Goal: Task Accomplishment & Management: Complete application form

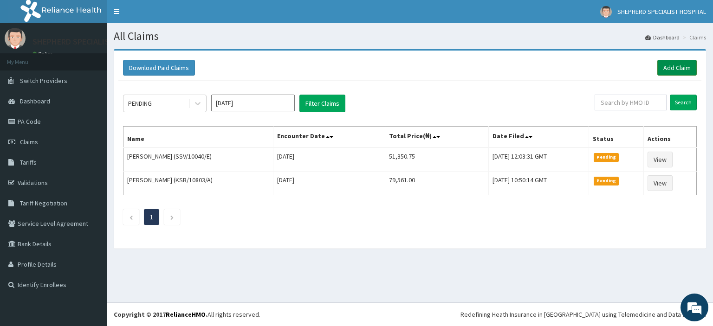
click at [663, 68] on link "Add Claim" at bounding box center [676, 68] width 39 height 16
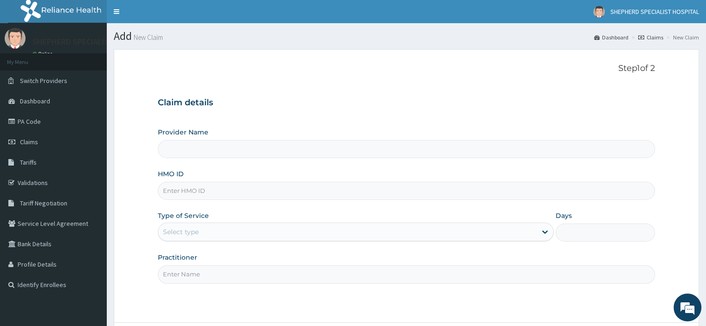
type input "SHEPHERD SPECIALIST HOSPITAL"
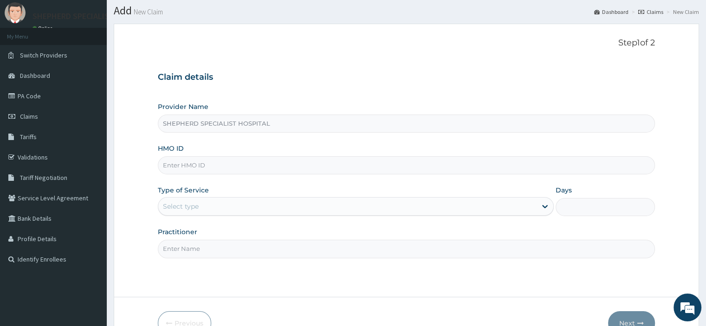
scroll to position [26, 0]
click at [180, 165] on input "HMO ID" at bounding box center [406, 165] width 497 height 18
type input "CYU/10317/D"
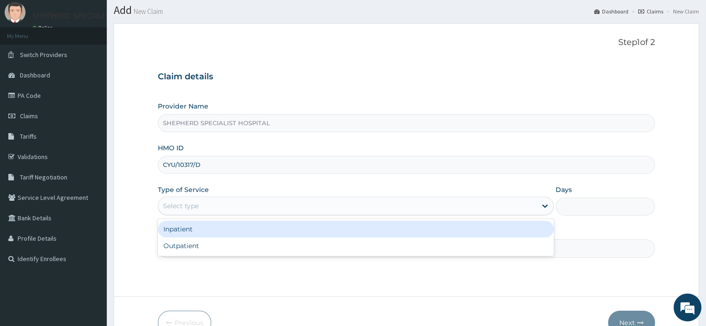
click at [203, 214] on div "Select type" at bounding box center [356, 206] width 396 height 19
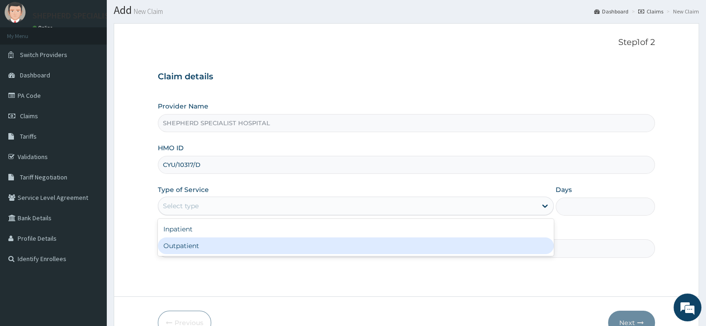
click at [189, 243] on div "Outpatient" at bounding box center [356, 246] width 396 height 17
type input "1"
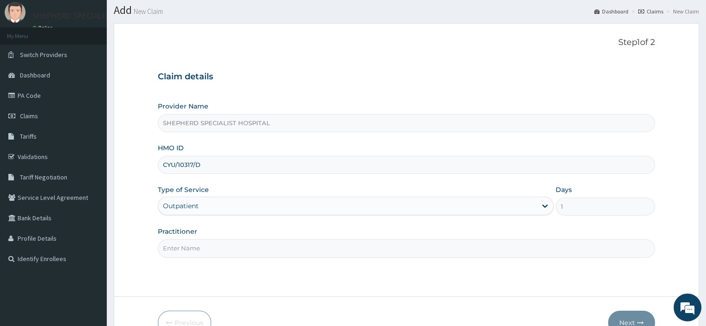
click at [189, 243] on input "Practitioner" at bounding box center [406, 248] width 497 height 18
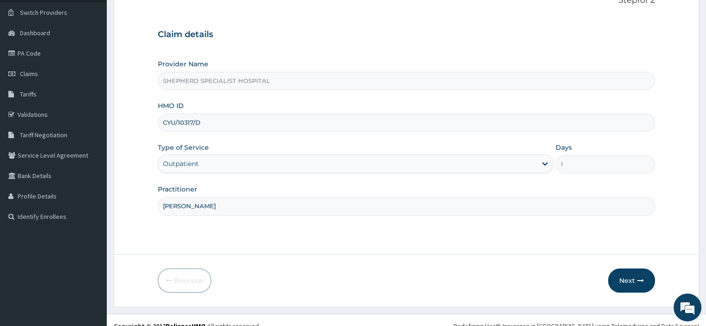
scroll to position [75, 0]
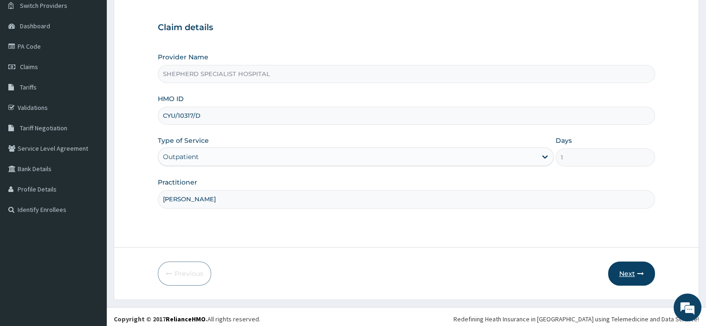
type input "[PERSON_NAME]"
click at [646, 274] on button "Next" at bounding box center [631, 274] width 47 height 24
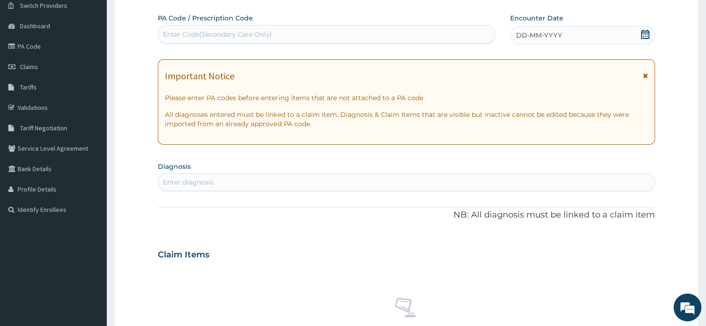
click at [265, 33] on div "Enter Code(Secondary Care Only)" at bounding box center [217, 34] width 109 height 9
click at [642, 34] on icon at bounding box center [645, 34] width 8 height 9
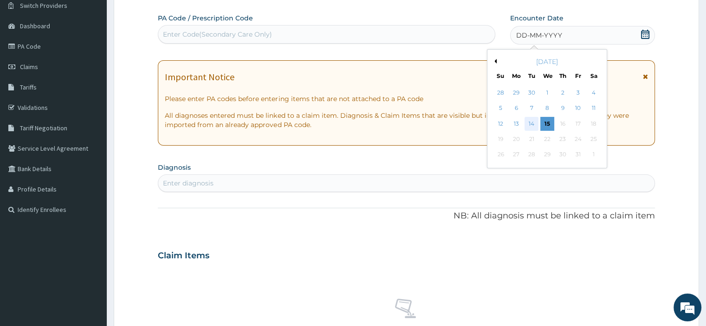
click at [533, 122] on div "14" at bounding box center [531, 124] width 14 height 14
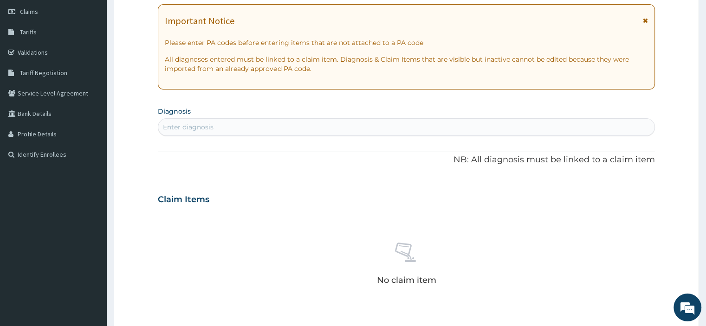
scroll to position [189, 0]
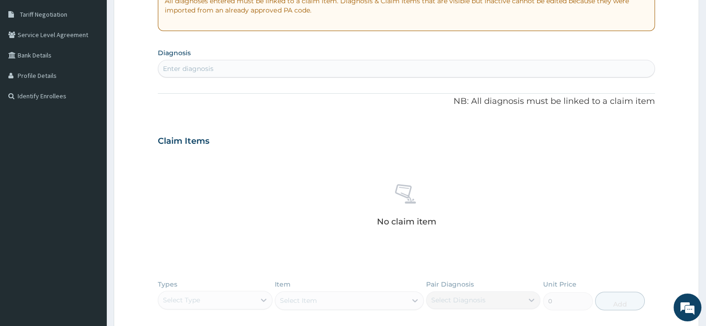
click at [206, 68] on div "Enter diagnosis" at bounding box center [188, 68] width 51 height 9
type input "m"
type input "d"
type input "g"
type input "d"
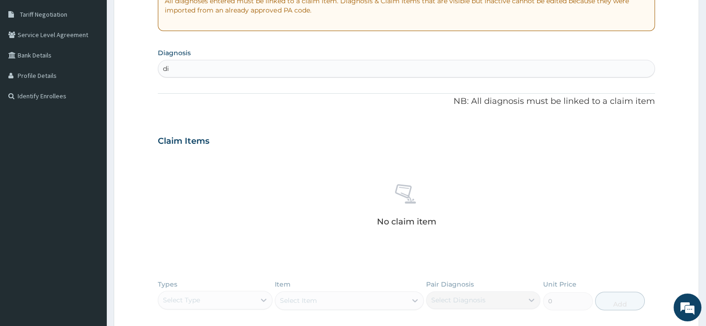
type input "d"
type input "e"
type input "[MEDICAL_DATA]"
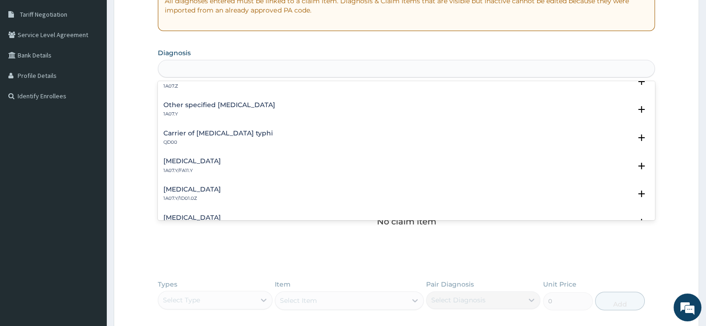
scroll to position [0, 0]
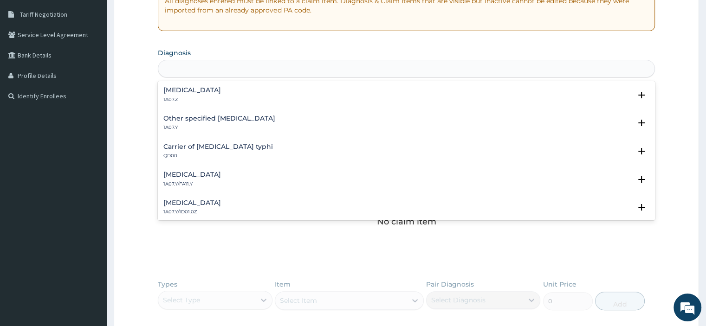
click at [191, 67] on div "[MEDICAL_DATA]" at bounding box center [406, 68] width 496 height 15
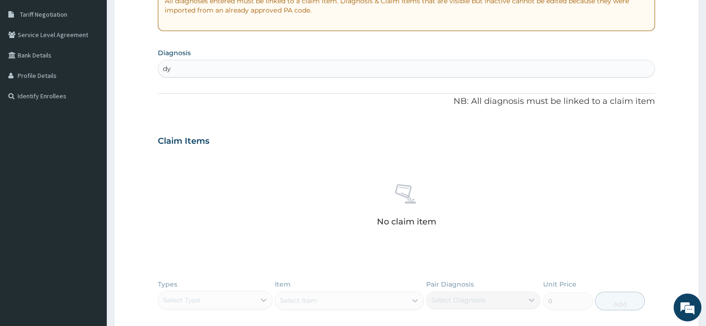
type input "d"
type input "[MEDICAL_DATA]"
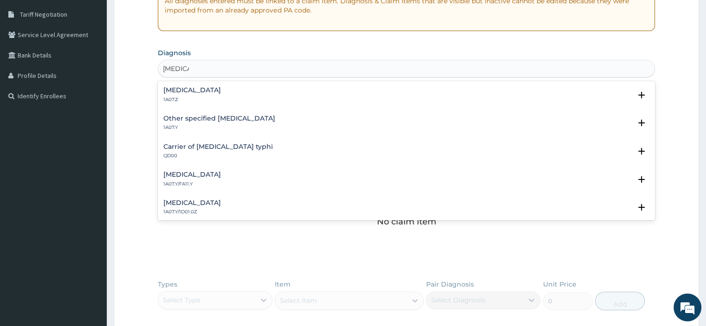
click at [194, 97] on p "1A07.Z" at bounding box center [192, 100] width 58 height 6
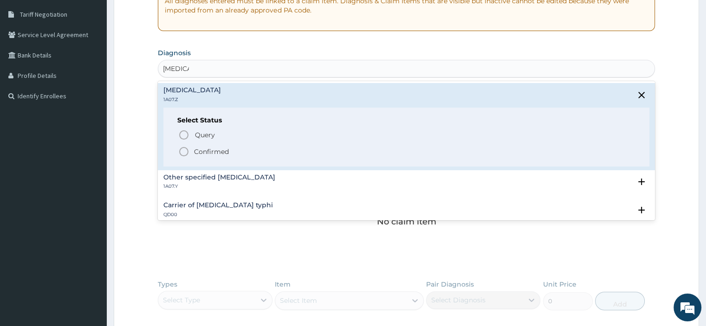
click at [187, 149] on circle "status option filled" at bounding box center [184, 152] width 8 height 8
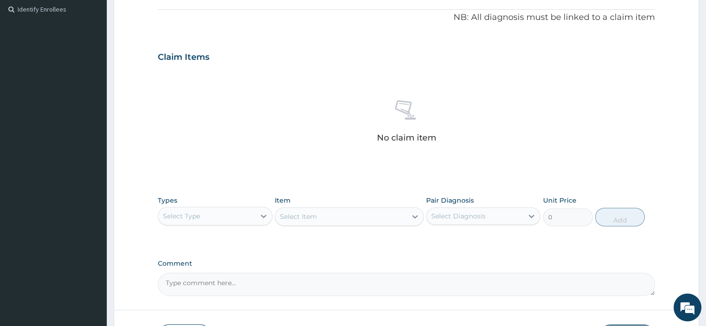
scroll to position [290, 0]
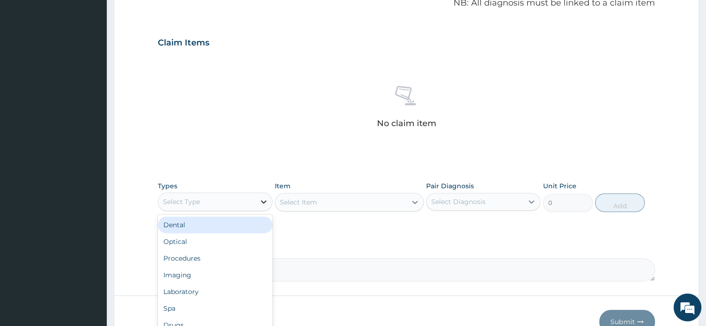
click at [264, 202] on icon at bounding box center [264, 201] width 6 height 3
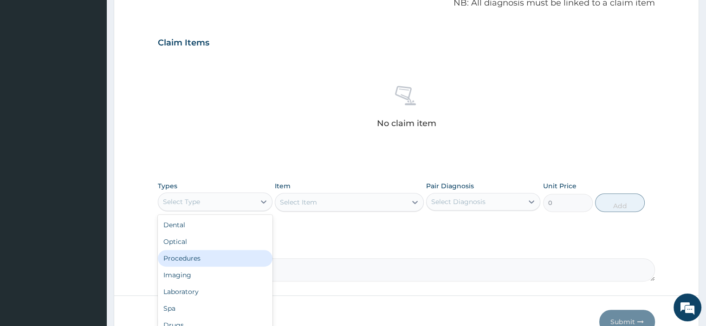
click at [185, 256] on div "Procedures" at bounding box center [215, 258] width 114 height 17
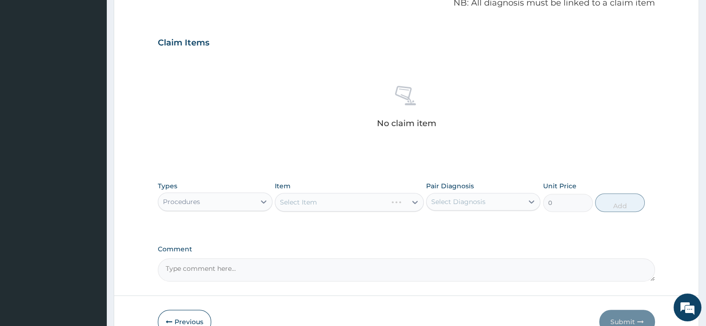
click at [336, 189] on div "Item Select Item" at bounding box center [349, 196] width 149 height 31
click at [343, 205] on div "Select Item" at bounding box center [349, 202] width 149 height 19
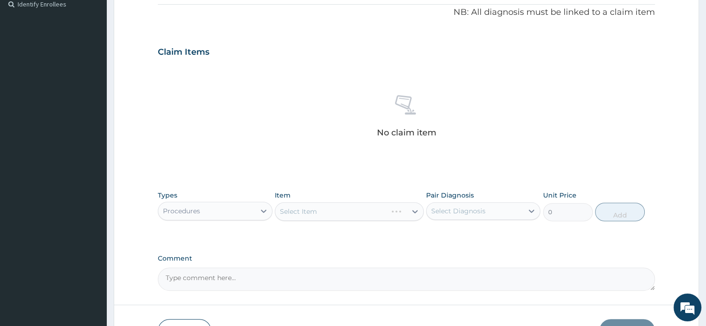
scroll to position [342, 0]
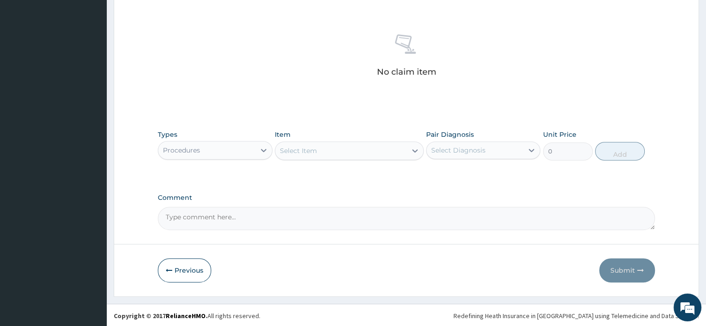
click at [381, 151] on div "Select Item" at bounding box center [340, 150] width 131 height 15
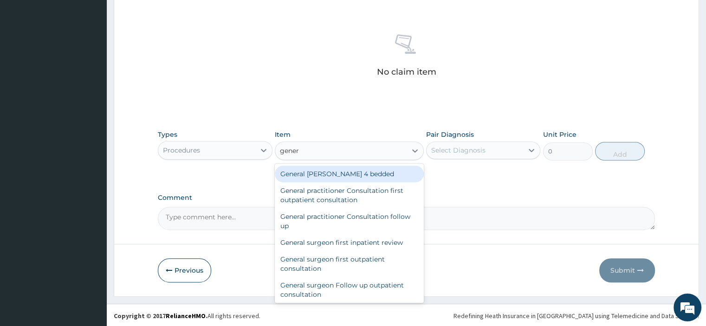
type input "genera"
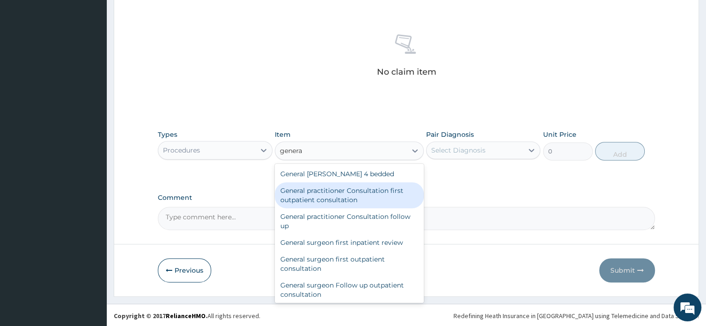
click at [342, 193] on div "General practitioner Consultation first outpatient consultation" at bounding box center [349, 195] width 149 height 26
type input "3795"
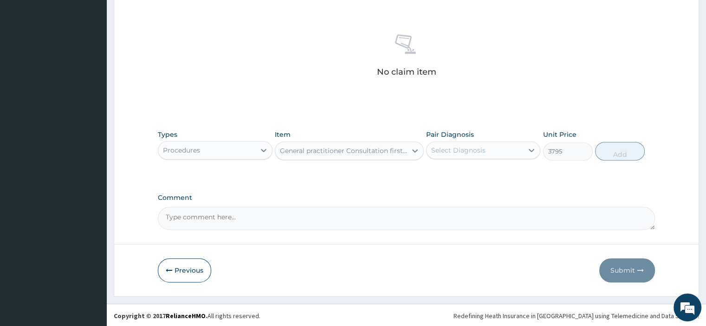
click at [482, 150] on div "Select Diagnosis" at bounding box center [458, 150] width 54 height 9
click at [455, 170] on label "[MEDICAL_DATA]" at bounding box center [470, 172] width 58 height 9
checkbox input "true"
click at [623, 152] on button "Add" at bounding box center [620, 151] width 50 height 19
type input "0"
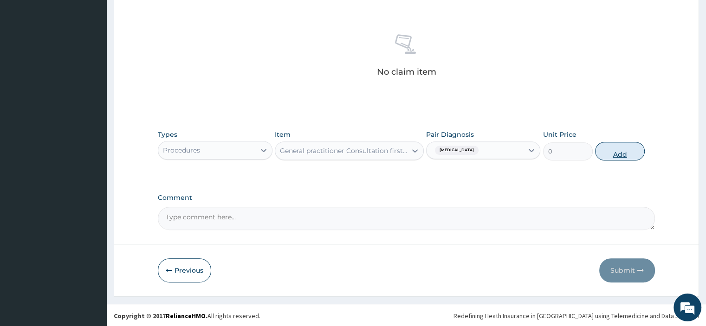
scroll to position [297, 0]
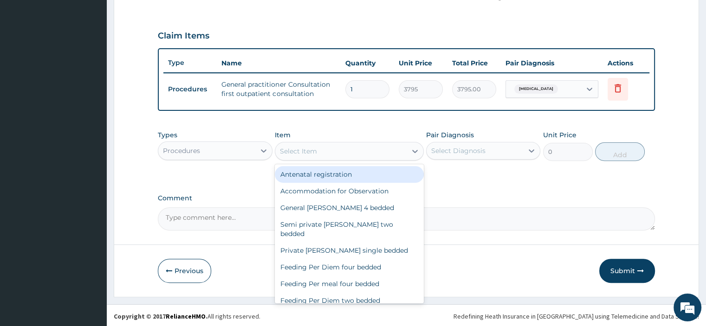
click at [319, 153] on div "Select Item" at bounding box center [340, 151] width 131 height 15
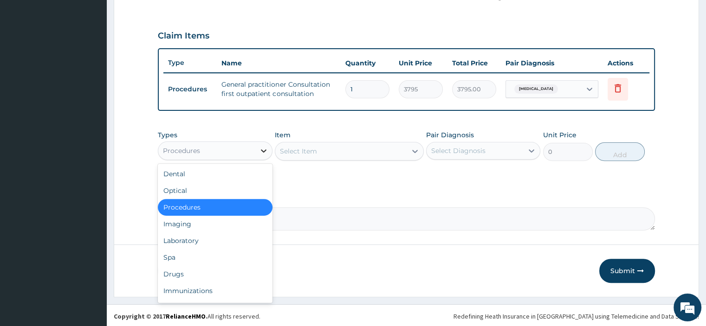
click at [260, 151] on icon at bounding box center [263, 150] width 9 height 9
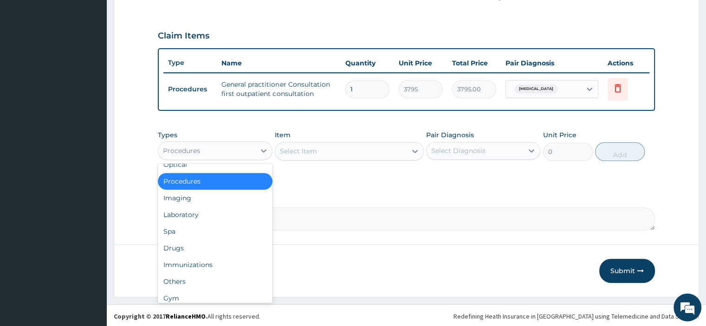
scroll to position [32, 0]
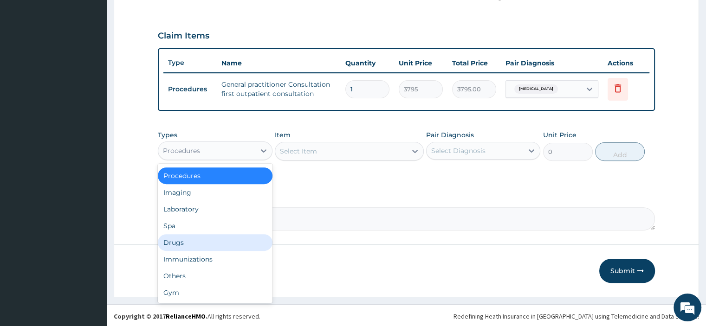
click at [187, 241] on div "Drugs" at bounding box center [215, 242] width 114 height 17
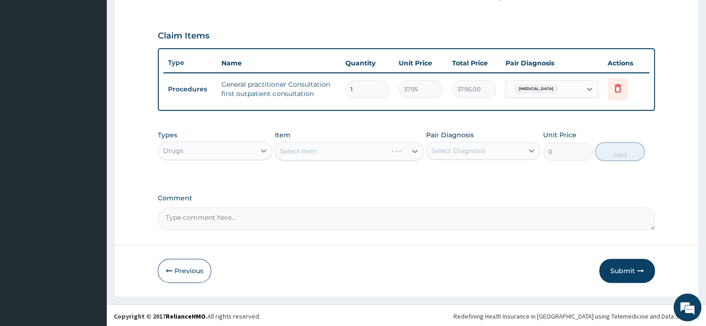
click at [333, 154] on div "Select Item" at bounding box center [349, 151] width 149 height 19
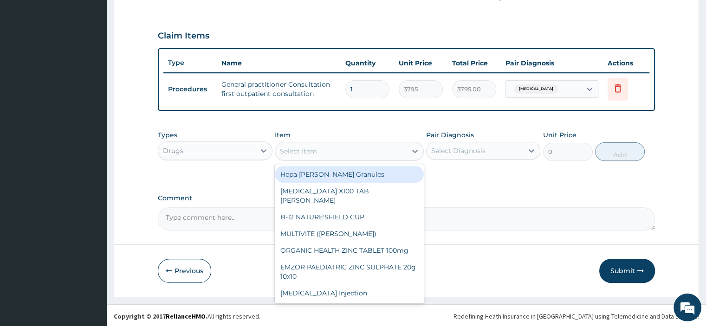
click at [394, 150] on div "Select Item" at bounding box center [340, 151] width 131 height 15
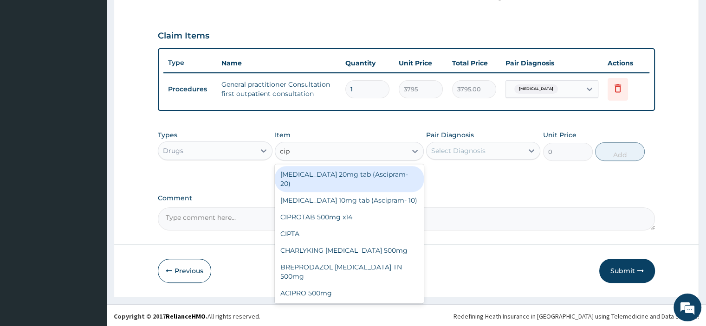
type input "cipr"
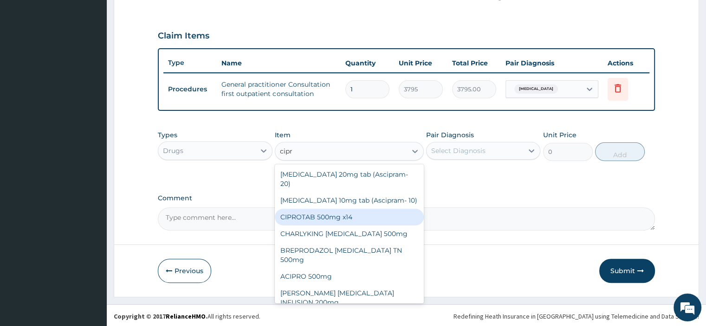
click at [334, 209] on div "CIPROTAB 500mg x14" at bounding box center [349, 217] width 149 height 17
type input "341.55"
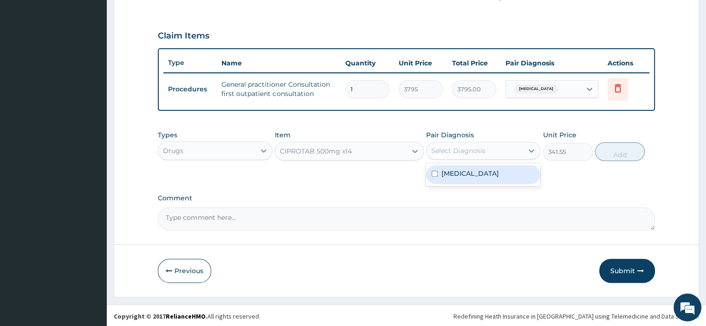
click at [475, 146] on div "Select Diagnosis" at bounding box center [458, 150] width 54 height 9
click at [464, 172] on label "[MEDICAL_DATA]" at bounding box center [470, 173] width 58 height 9
checkbox input "true"
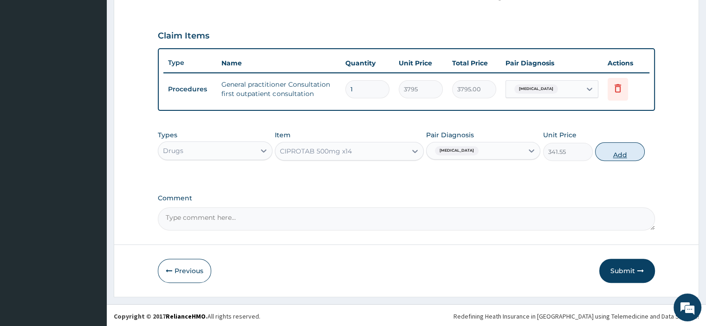
click at [624, 156] on button "Add" at bounding box center [620, 151] width 50 height 19
type input "0"
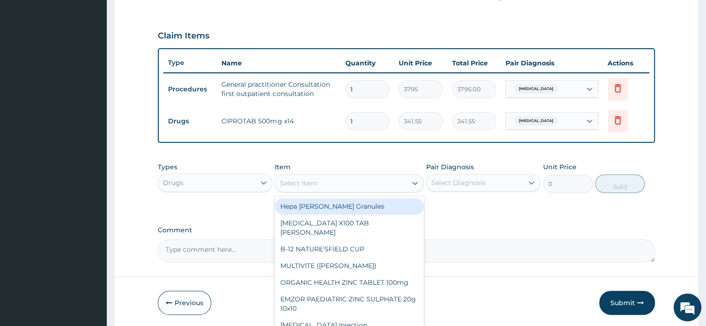
click at [333, 181] on div "Select Item" at bounding box center [340, 183] width 131 height 15
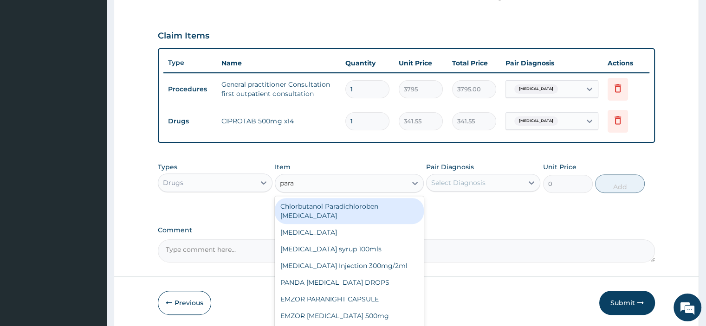
type input "parac"
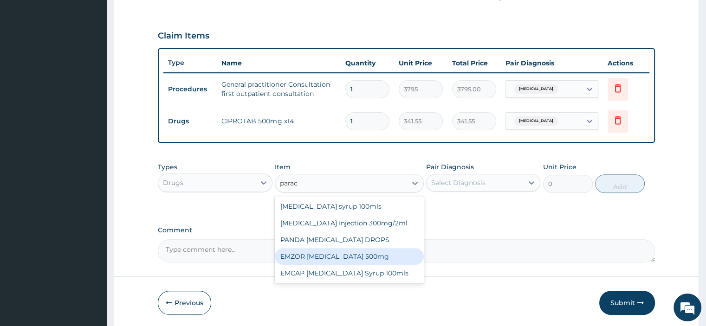
click at [342, 258] on div "EMZOR [MEDICAL_DATA] 500mg" at bounding box center [349, 256] width 149 height 17
type input "25.3"
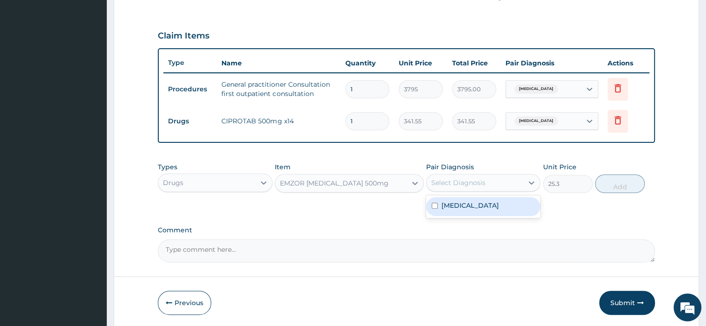
click at [490, 179] on div "Select Diagnosis" at bounding box center [474, 182] width 97 height 15
click at [474, 206] on label "[MEDICAL_DATA]" at bounding box center [470, 205] width 58 height 9
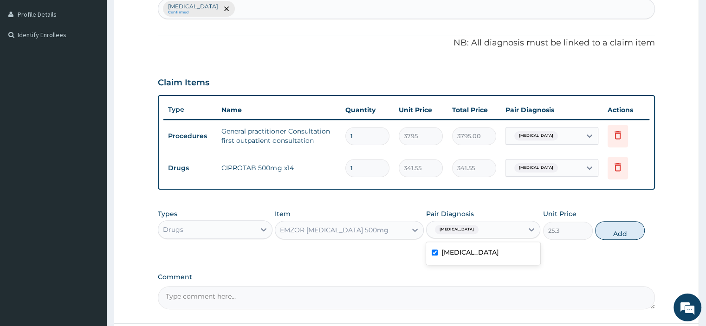
scroll to position [272, 0]
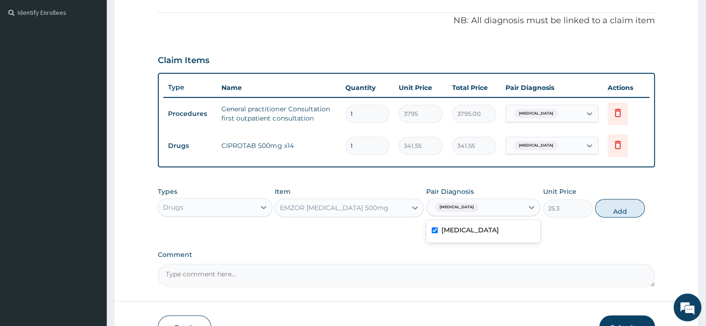
click at [499, 230] on label "[MEDICAL_DATA]" at bounding box center [470, 230] width 58 height 9
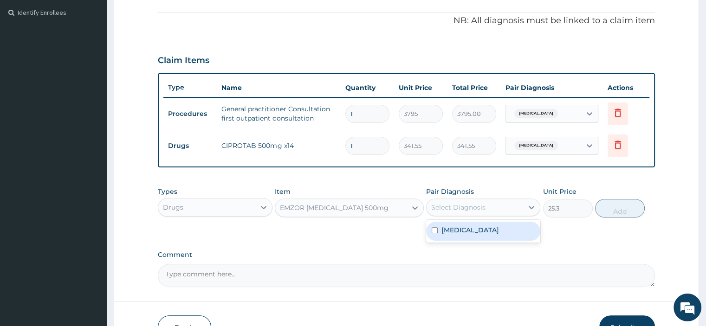
click at [499, 230] on label "[MEDICAL_DATA]" at bounding box center [470, 230] width 58 height 9
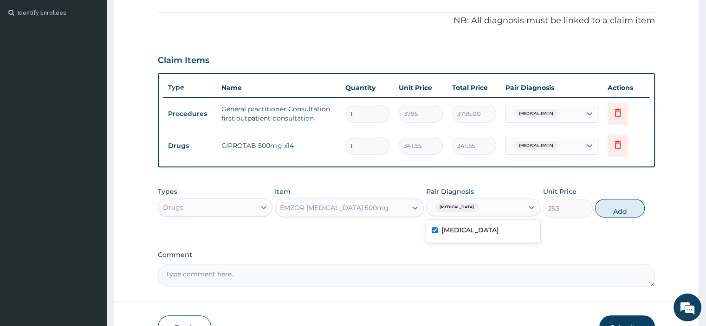
click at [499, 230] on label "[MEDICAL_DATA]" at bounding box center [470, 230] width 58 height 9
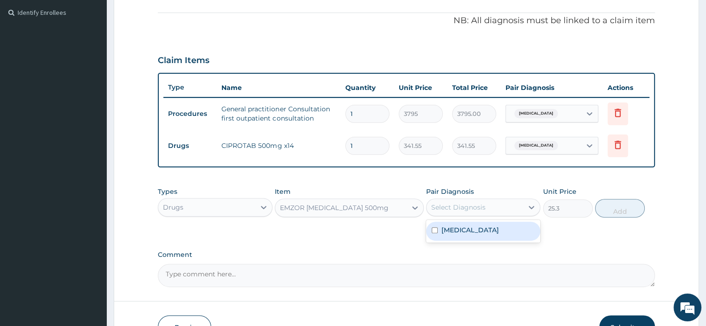
click at [499, 230] on label "[MEDICAL_DATA]" at bounding box center [470, 230] width 58 height 9
checkbox input "true"
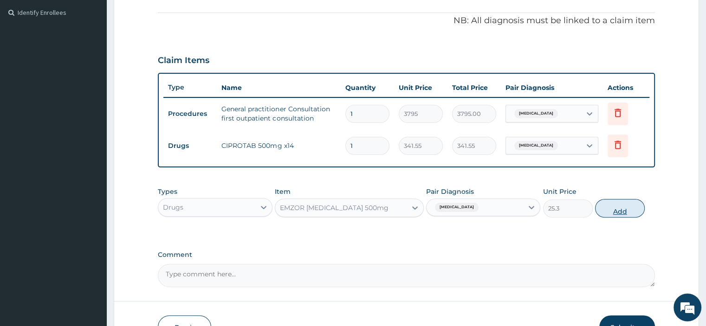
click at [607, 209] on button "Add" at bounding box center [620, 208] width 50 height 19
type input "0"
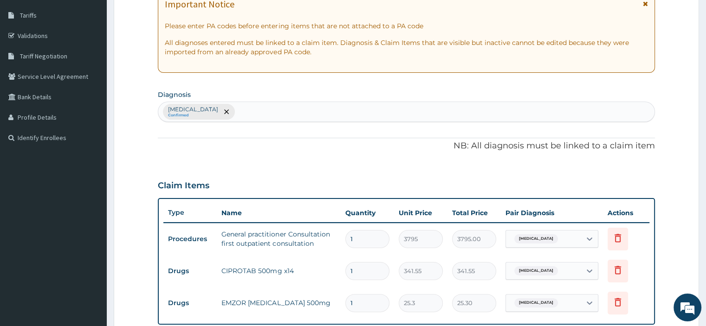
scroll to position [128, 0]
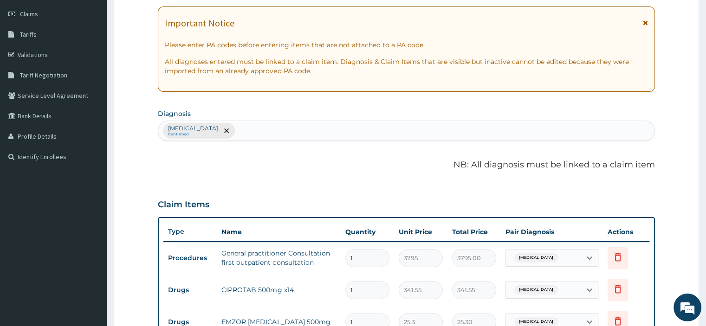
click at [310, 126] on div "[MEDICAL_DATA] Confirmed" at bounding box center [406, 130] width 496 height 19
type input "[MEDICAL_DATA]"
